Goal: Task Accomplishment & Management: Manage account settings

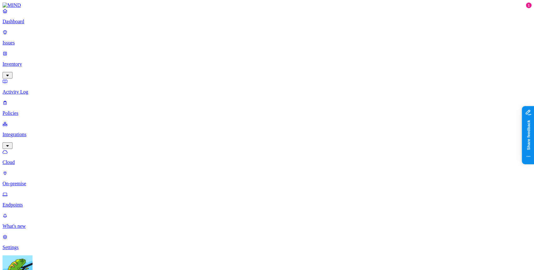
click at [37, 245] on p "Settings" at bounding box center [267, 248] width 529 height 6
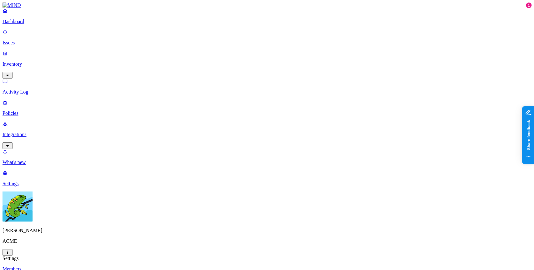
drag, startPoint x: 298, startPoint y: 182, endPoint x: 250, endPoint y: 153, distance: 55.9
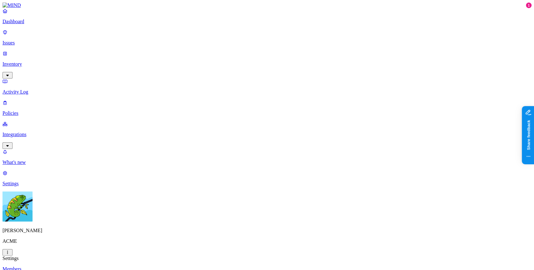
drag, startPoint x: 324, startPoint y: 242, endPoint x: 327, endPoint y: 250, distance: 9.2
drag, startPoint x: 327, startPoint y: 250, endPoint x: 328, endPoint y: 244, distance: 6.4
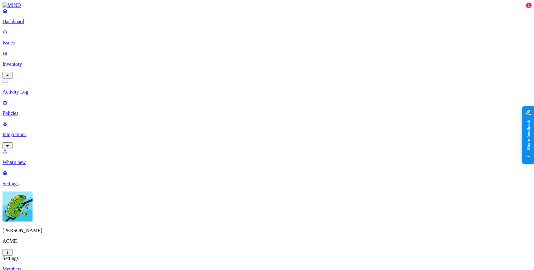
drag, startPoint x: 285, startPoint y: 188, endPoint x: 249, endPoint y: 185, distance: 37.1
drag, startPoint x: 251, startPoint y: 187, endPoint x: 283, endPoint y: 189, distance: 32.3
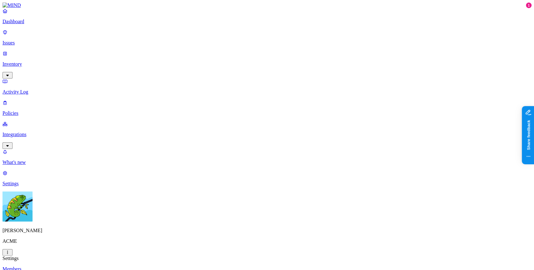
drag, startPoint x: 282, startPoint y: 197, endPoint x: 252, endPoint y: 198, distance: 30.4
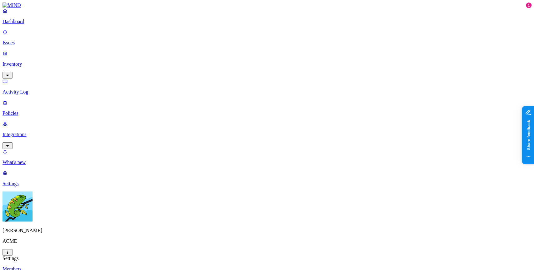
drag, startPoint x: 249, startPoint y: 198, endPoint x: 281, endPoint y: 199, distance: 31.9
drag, startPoint x: 257, startPoint y: 220, endPoint x: 246, endPoint y: 220, distance: 11.3
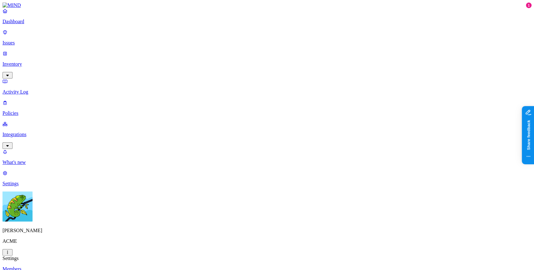
drag, startPoint x: 278, startPoint y: 90, endPoint x: 246, endPoint y: 68, distance: 39.4
copy tbody "salesforce.com hubspot.com zendesk.com"
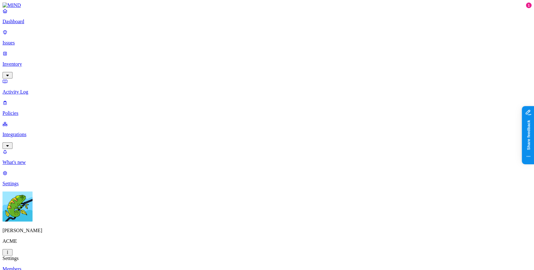
drag, startPoint x: 253, startPoint y: 177, endPoint x: 258, endPoint y: 176, distance: 5.2
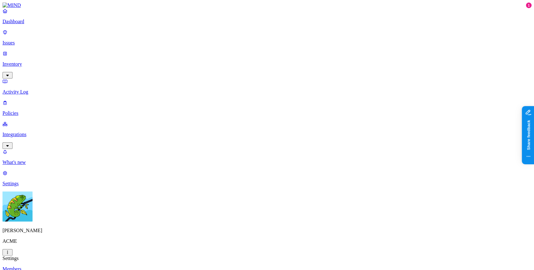
drag, startPoint x: 429, startPoint y: 118, endPoint x: 425, endPoint y: 116, distance: 4.6
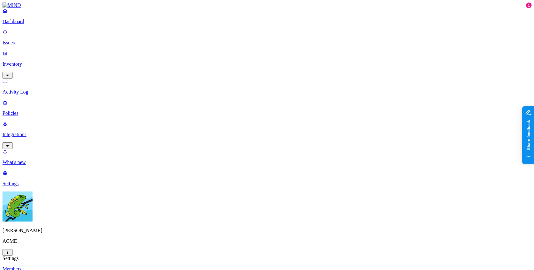
drag, startPoint x: 271, startPoint y: 34, endPoint x: 231, endPoint y: 34, distance: 39.8
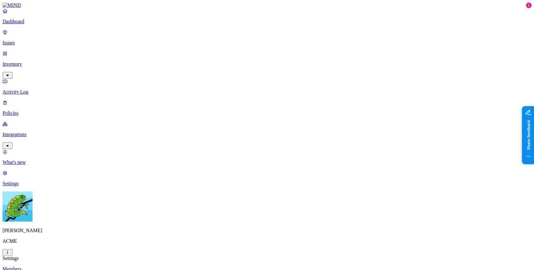
scroll to position [67, 0]
